Goal: Transaction & Acquisition: Download file/media

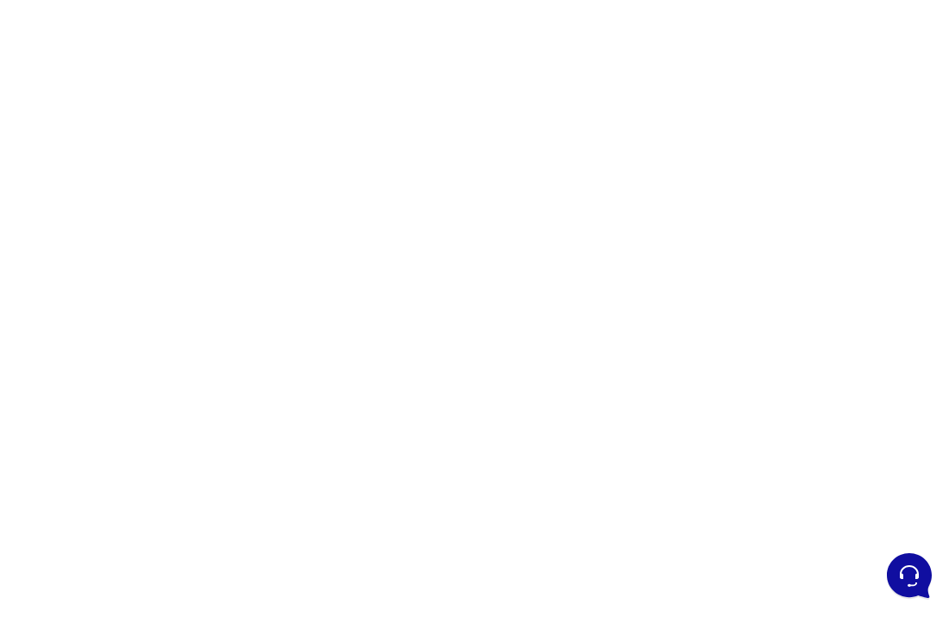
scroll to position [151, 0]
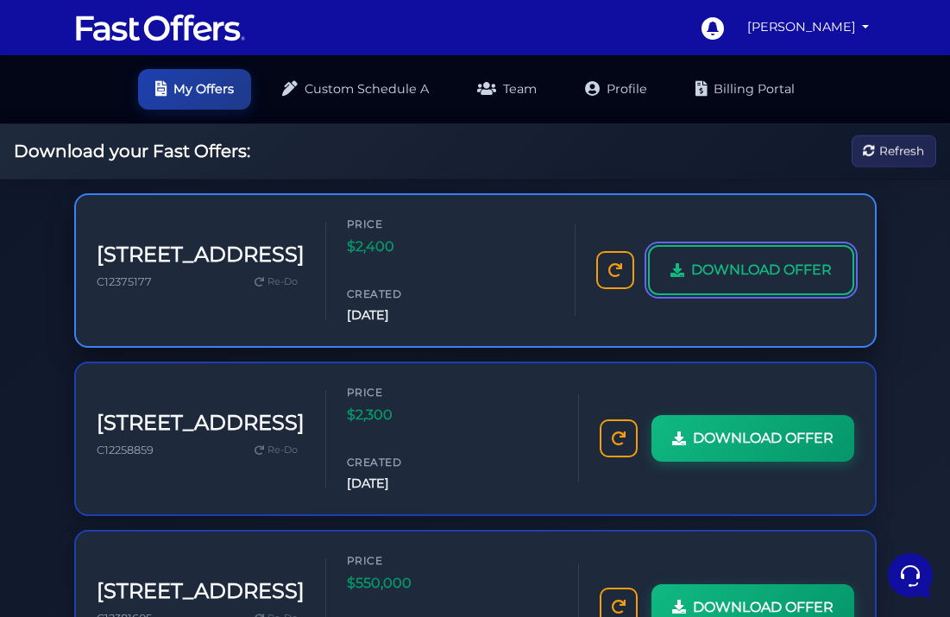
click at [764, 259] on span "DOWNLOAD OFFER" at bounding box center [761, 270] width 141 height 22
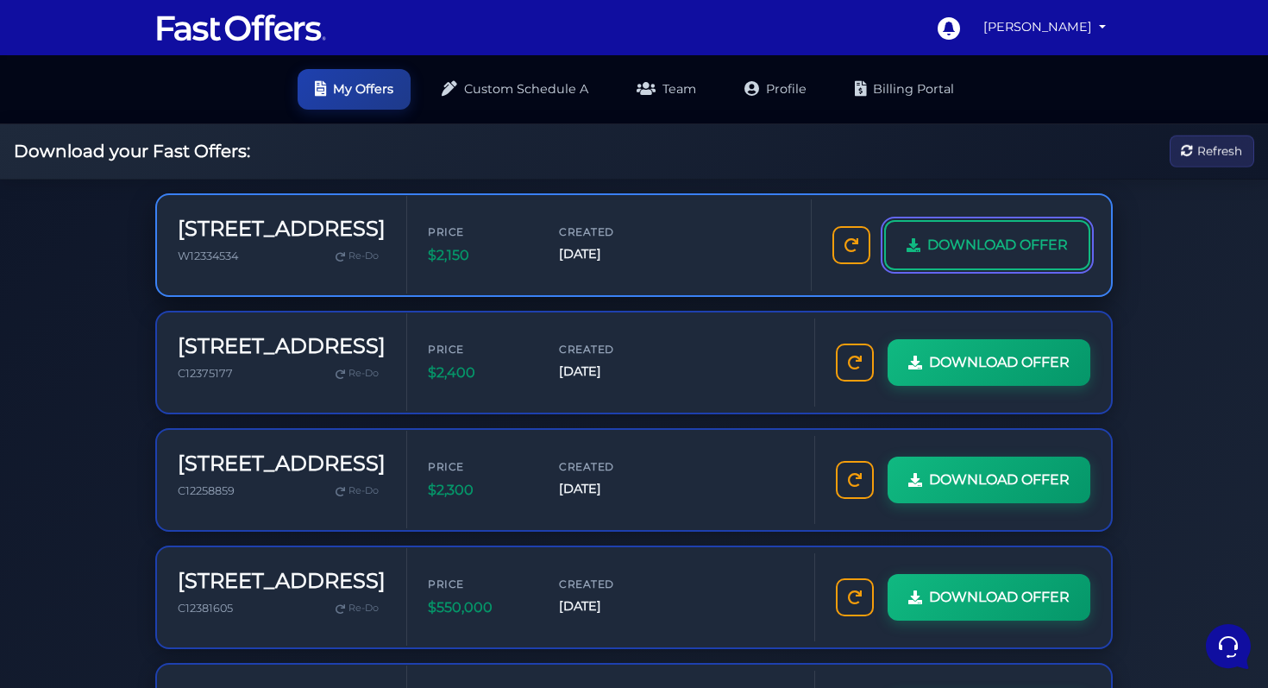
click at [994, 248] on span "DOWNLOAD OFFER" at bounding box center [997, 245] width 141 height 22
